Goal: Task Accomplishment & Management: Manage account settings

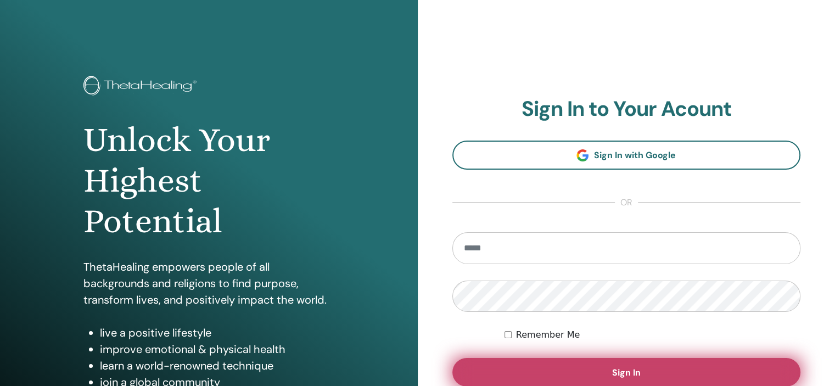
type input "**********"
click at [579, 379] on button "Sign In" at bounding box center [626, 372] width 349 height 29
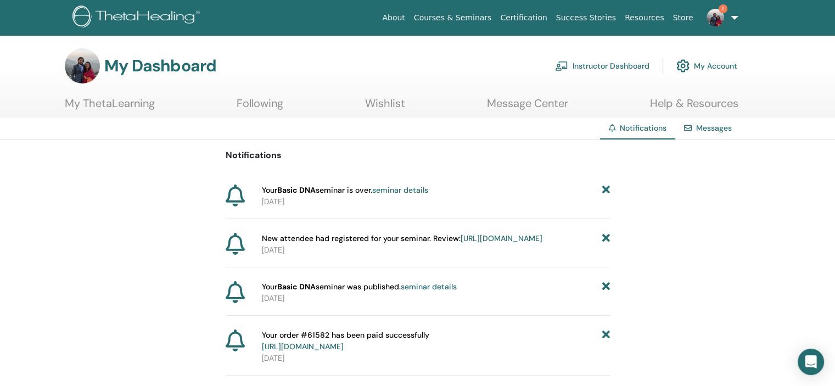
click at [703, 128] on link "Messages" at bounding box center [714, 128] width 36 height 10
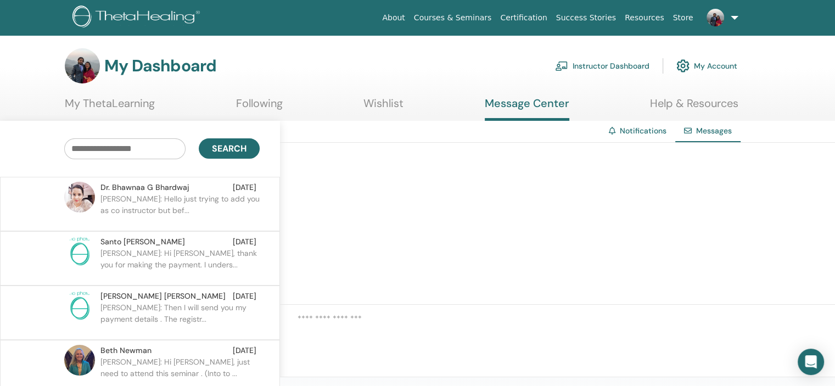
click at [666, 131] on div "Notifications" at bounding box center [637, 131] width 75 height 20
click at [646, 130] on link "Notifications" at bounding box center [643, 131] width 47 height 10
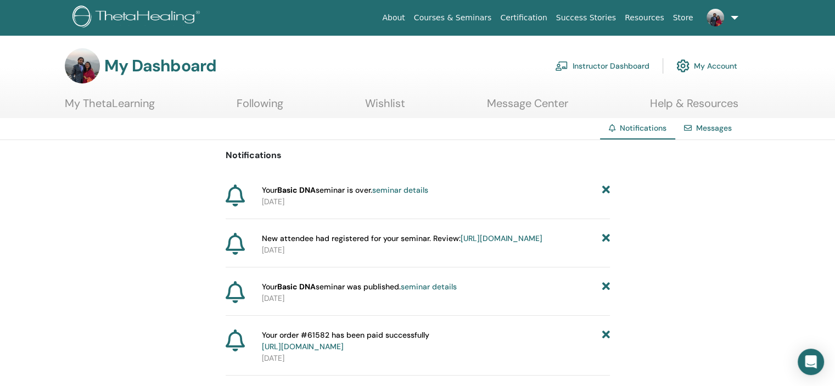
click at [683, 66] on img at bounding box center [682, 66] width 13 height 19
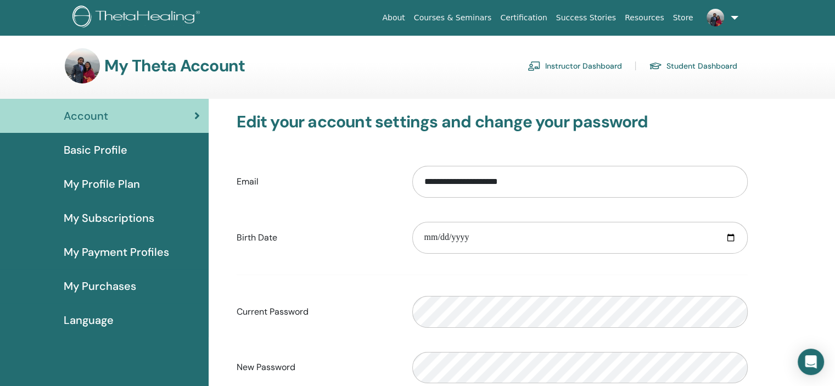
click at [619, 65] on link "Instructor Dashboard" at bounding box center [575, 66] width 94 height 18
click at [480, 21] on link "Courses & Seminars" at bounding box center [453, 18] width 87 height 20
click at [730, 21] on link at bounding box center [720, 17] width 45 height 35
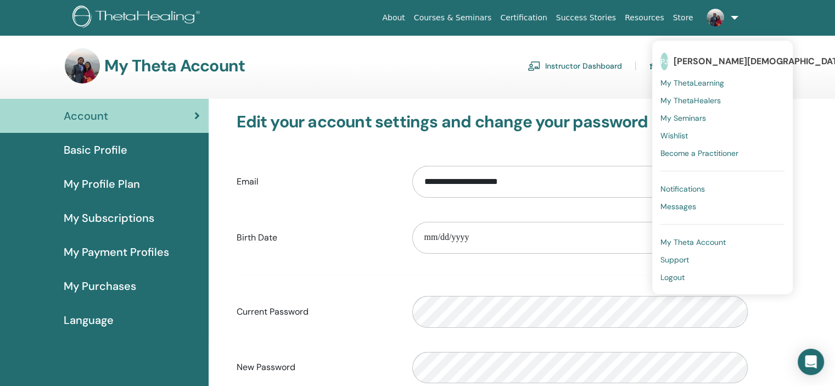
click at [703, 113] on span "My Seminars" at bounding box center [683, 118] width 46 height 10
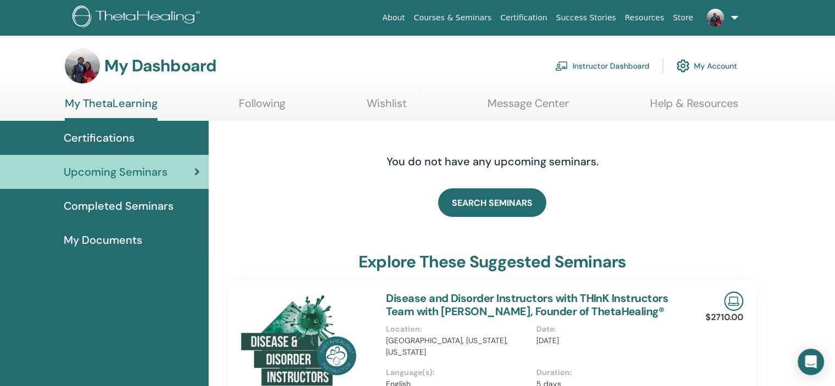
click at [621, 63] on link "Instructor Dashboard" at bounding box center [602, 66] width 94 height 24
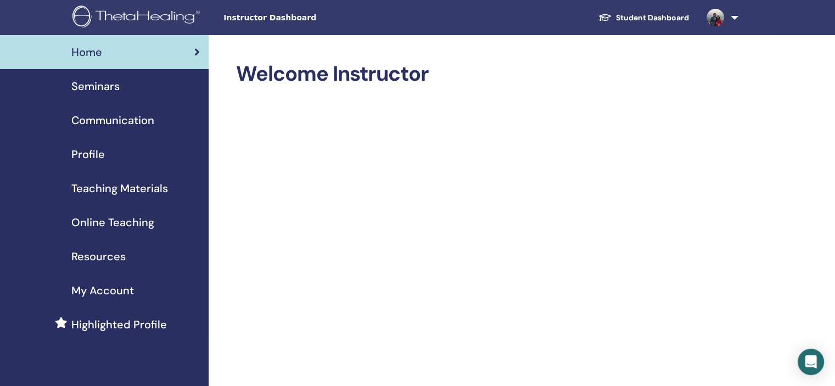
click at [98, 86] on span "Seminars" at bounding box center [95, 86] width 48 height 16
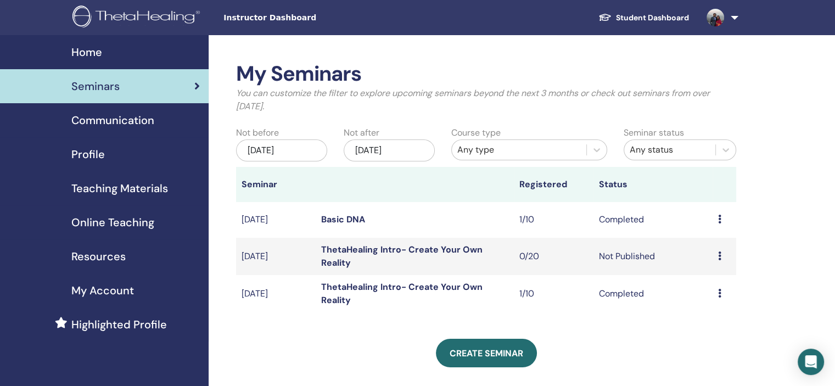
click at [272, 341] on div "Create seminar" at bounding box center [486, 353] width 500 height 29
